Goal: Information Seeking & Learning: Learn about a topic

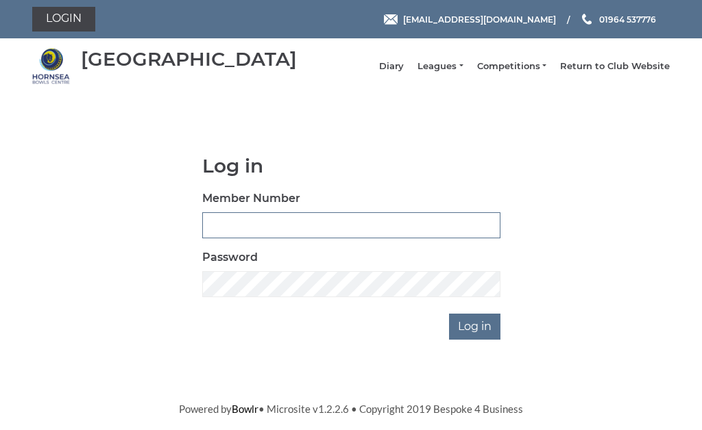
click at [235, 234] on input "Member Number" at bounding box center [351, 225] width 298 height 26
type input "0248"
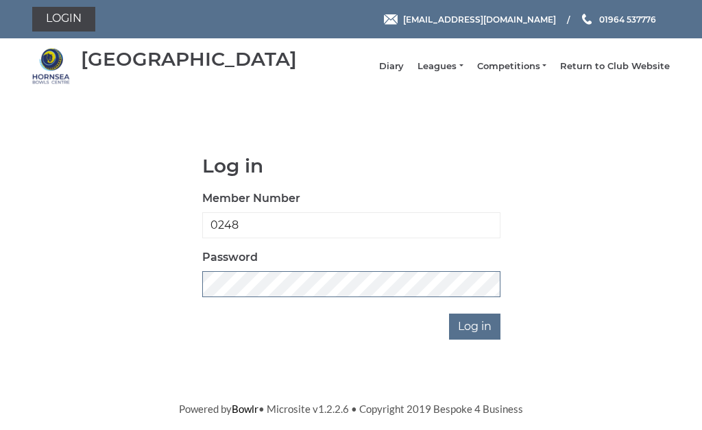
scroll to position [196, 0]
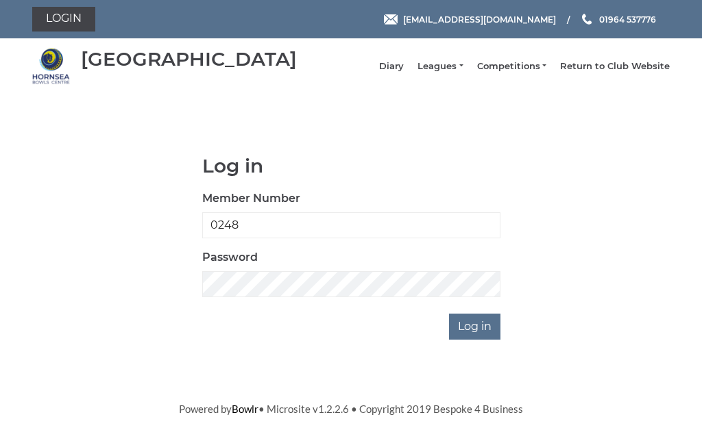
click at [495, 314] on input "Log in" at bounding box center [474, 327] width 51 height 26
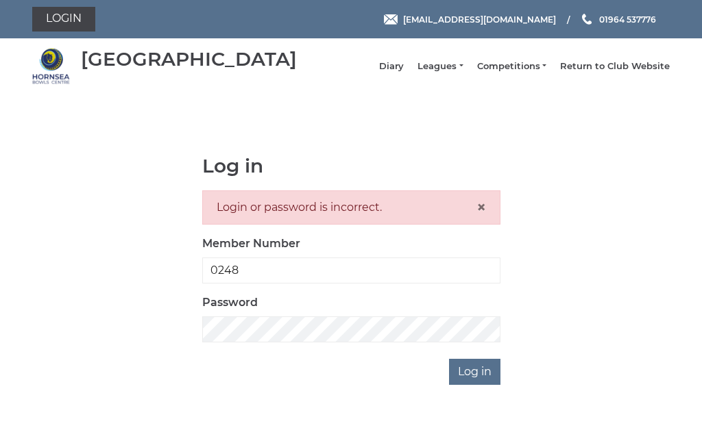
click at [458, 71] on link "Leagues" at bounding box center [439, 66] width 45 height 12
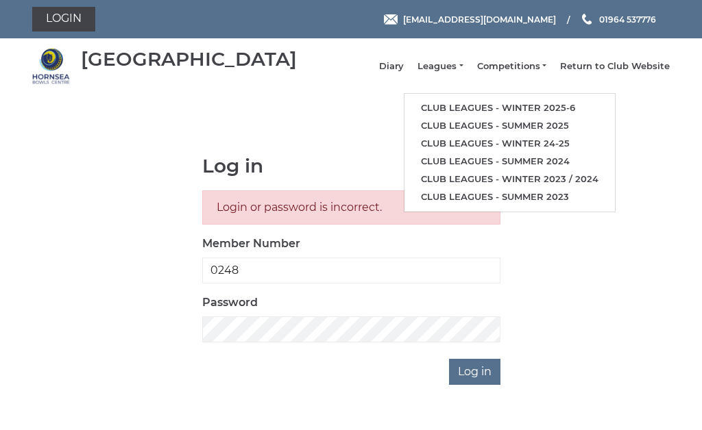
click at [548, 109] on link "Club leagues - Winter 2025-6" at bounding box center [509, 108] width 210 height 18
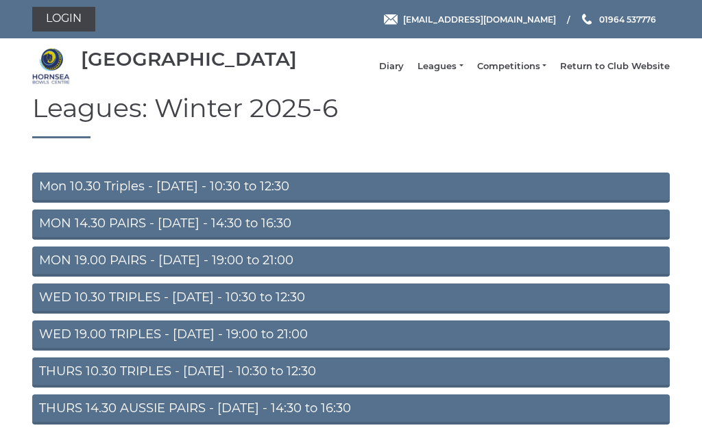
click at [256, 194] on link "Mon 10.30 Triples - Monday - 10:30 to 12:30" at bounding box center [350, 188] width 637 height 30
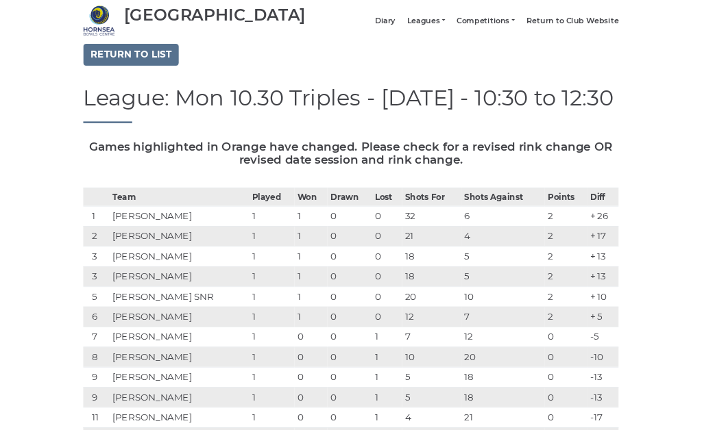
scroll to position [41, 0]
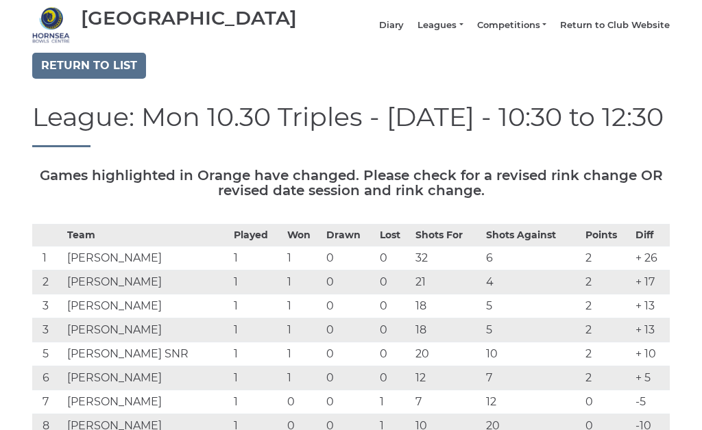
click at [99, 69] on link "Return to list" at bounding box center [89, 66] width 114 height 26
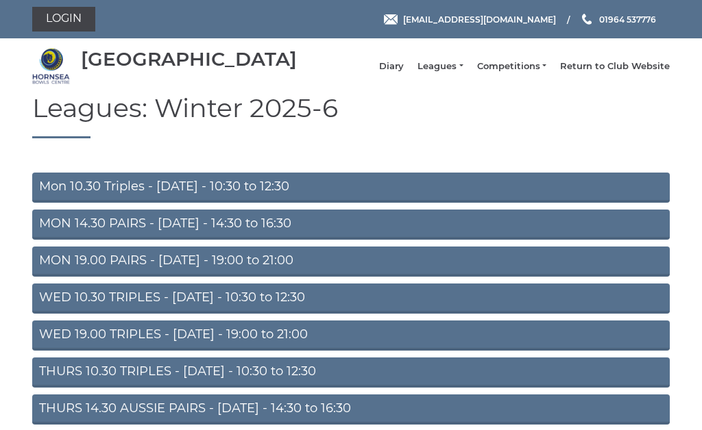
click at [269, 233] on link "MON 14.30 PAIRS - Monday - 14:30 to 16:30" at bounding box center [350, 225] width 637 height 30
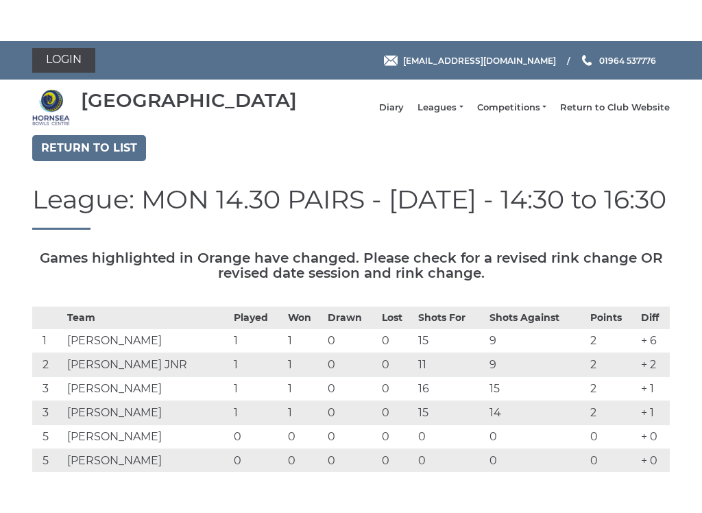
scroll to position [103, 0]
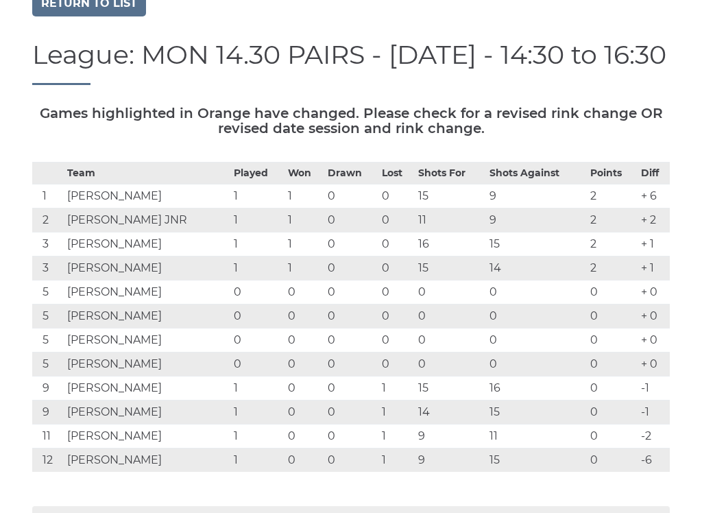
click at [86, 3] on link "Return to list" at bounding box center [89, 3] width 114 height 26
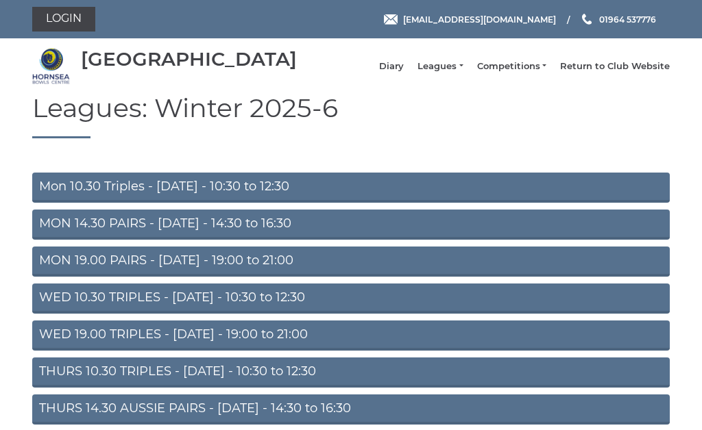
click at [251, 271] on link "MON 19.00 PAIRS - [DATE] - 19:00 to 21:00" at bounding box center [350, 262] width 637 height 30
click at [249, 193] on link "Mon 10.30 Triples - Monday - 10:30 to 12:30" at bounding box center [350, 188] width 637 height 30
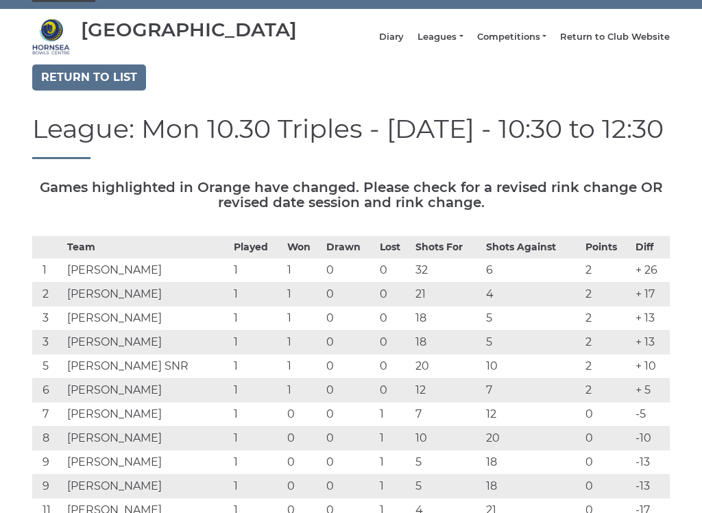
scroll to position [32, 0]
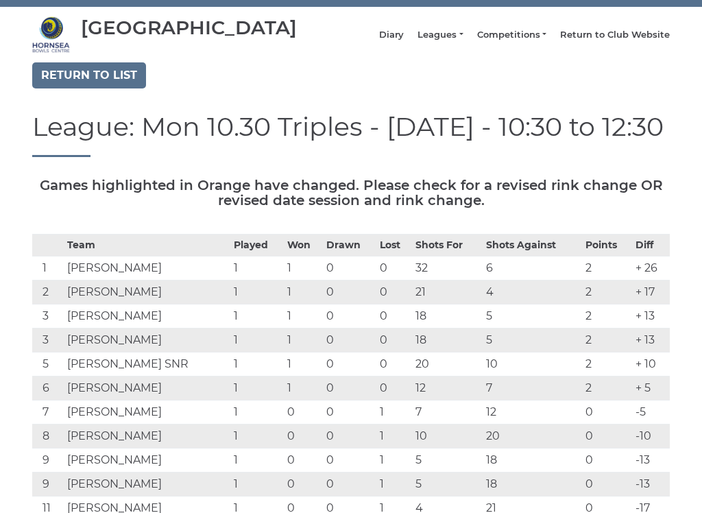
click at [97, 77] on link "Return to list" at bounding box center [89, 75] width 114 height 26
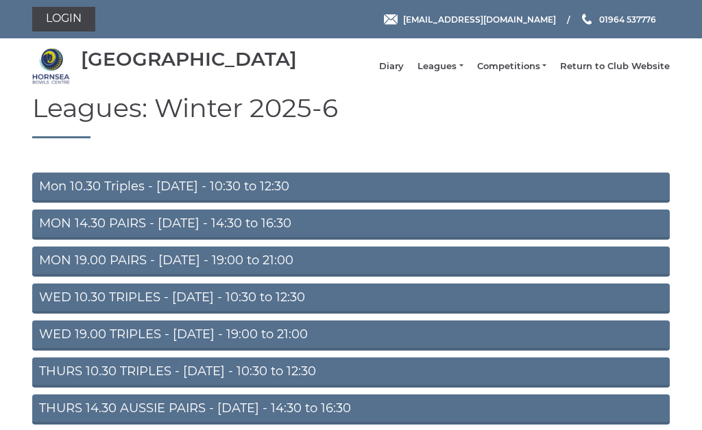
click at [247, 228] on link "MON 14.30 PAIRS - [DATE] - 14:30 to 16:30" at bounding box center [350, 225] width 637 height 30
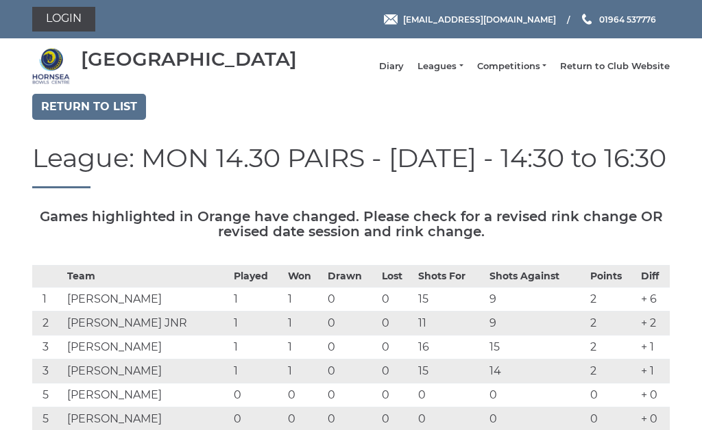
click at [97, 106] on link "Return to list" at bounding box center [89, 107] width 114 height 26
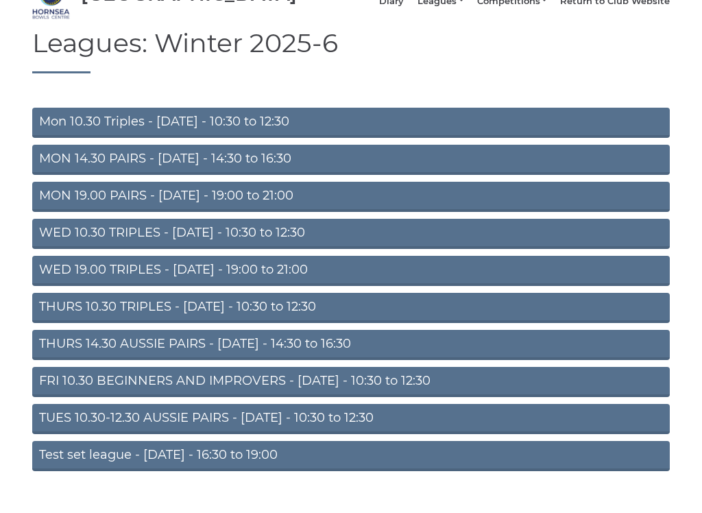
scroll to position [71, 0]
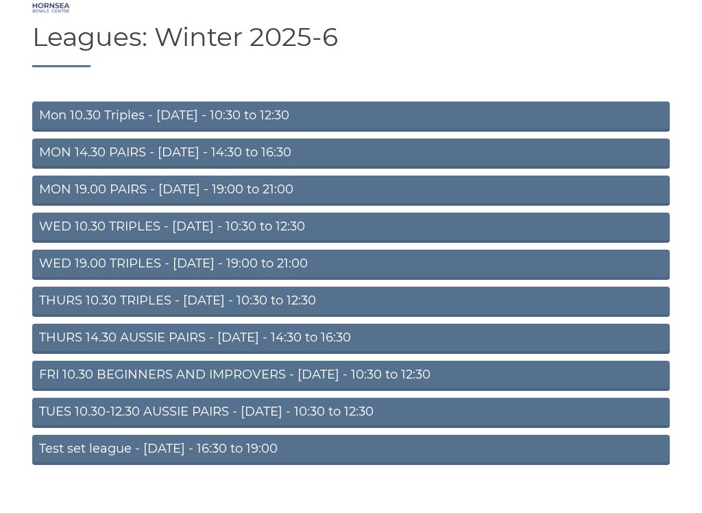
click at [305, 265] on link "WED 19.00 TRIPLES - [DATE] - 19:00 to 21:00" at bounding box center [350, 264] width 637 height 30
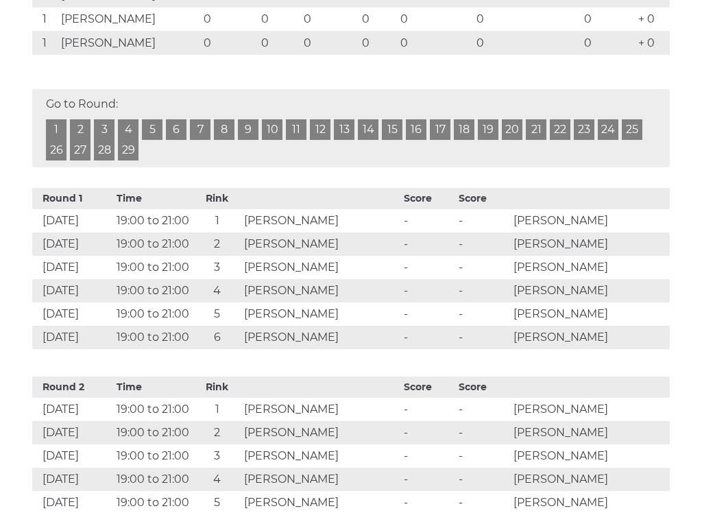
scroll to position [550, 0]
